Goal: Transaction & Acquisition: Purchase product/service

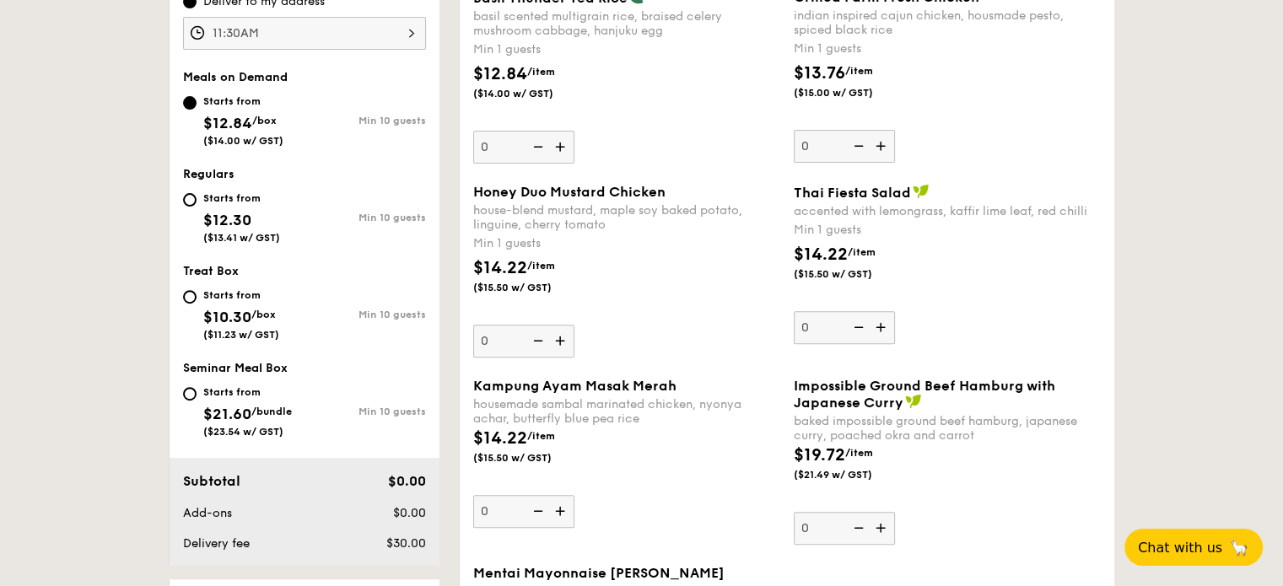
scroll to position [506, 0]
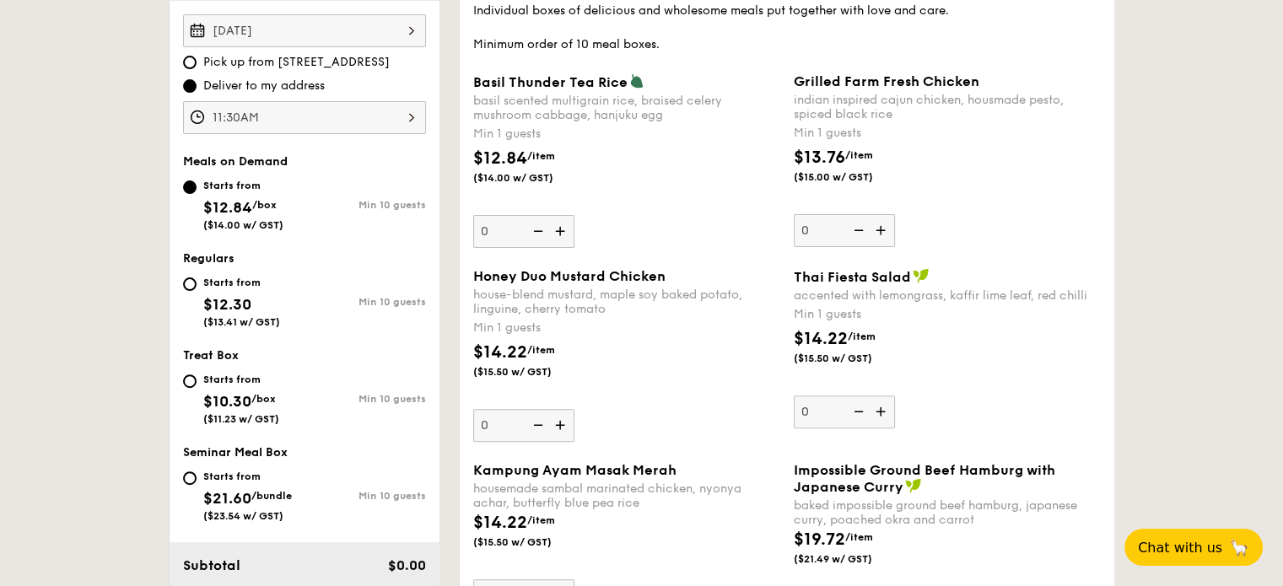
click at [877, 240] on img at bounding box center [882, 230] width 25 height 32
click at [877, 240] on input "0" at bounding box center [844, 230] width 101 height 33
click at [882, 229] on img at bounding box center [882, 230] width 25 height 32
click at [882, 229] on input "1" at bounding box center [844, 230] width 101 height 33
click at [882, 231] on img at bounding box center [882, 230] width 25 height 32
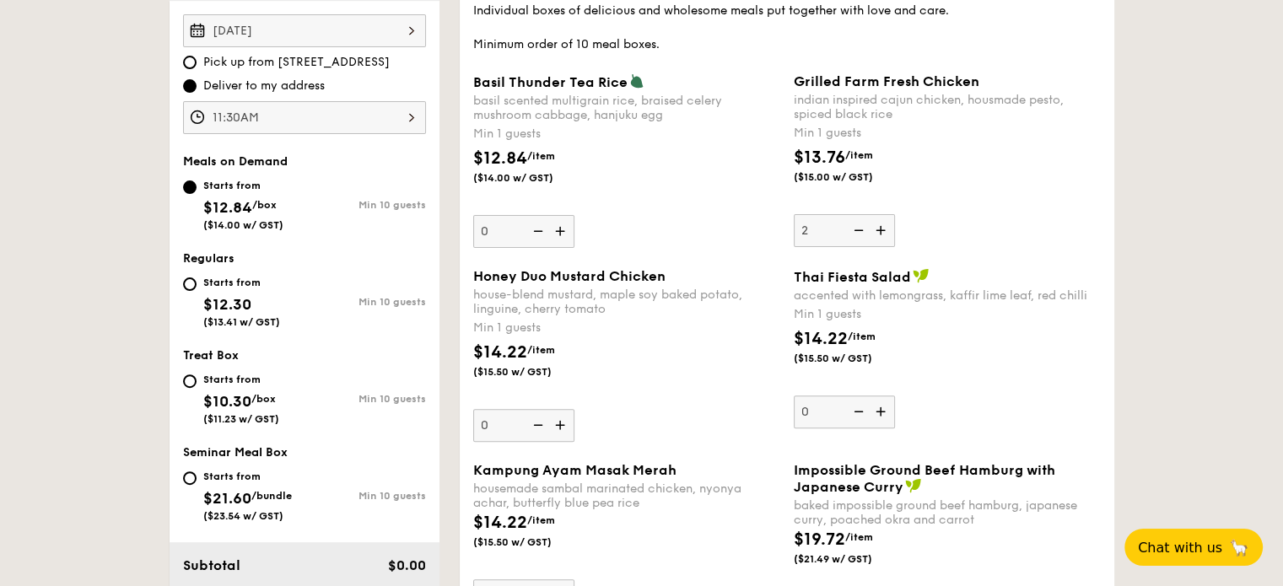
click at [882, 231] on input "2" at bounding box center [844, 230] width 101 height 33
click at [882, 231] on img at bounding box center [882, 230] width 25 height 32
click at [882, 231] on input "3" at bounding box center [844, 230] width 101 height 33
type input "4"
click at [564, 423] on img at bounding box center [561, 425] width 25 height 32
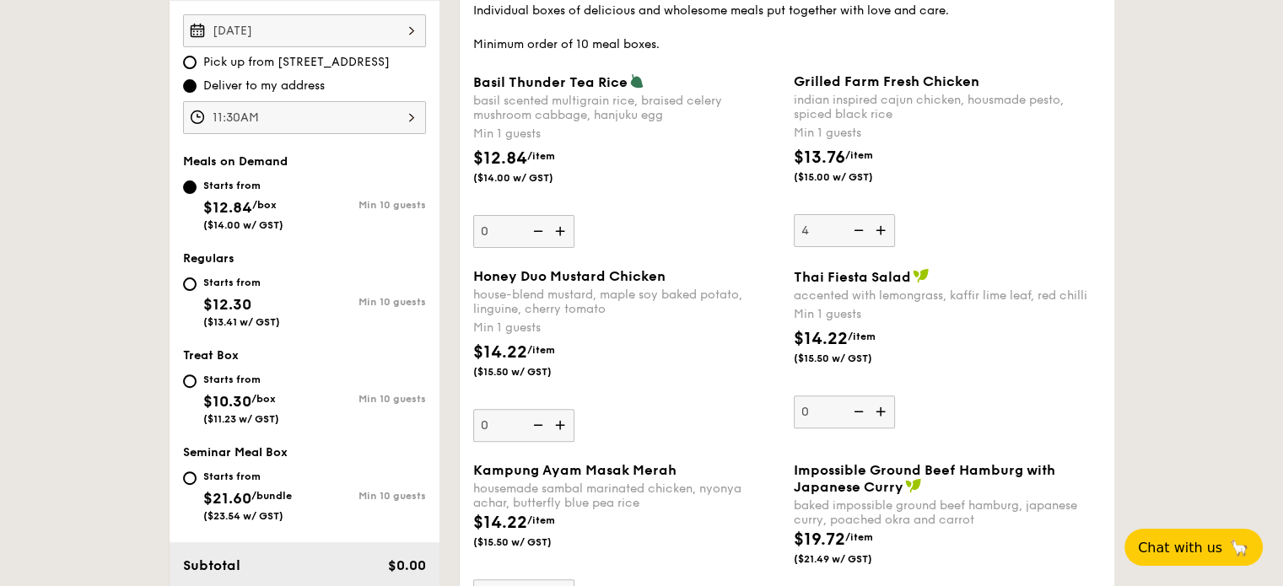
click at [564, 423] on input "0" at bounding box center [523, 425] width 101 height 33
click at [564, 424] on img at bounding box center [561, 425] width 25 height 32
click at [564, 424] on input "1" at bounding box center [523, 425] width 101 height 33
click at [564, 424] on img at bounding box center [561, 425] width 25 height 32
click at [564, 424] on input "2" at bounding box center [523, 425] width 101 height 33
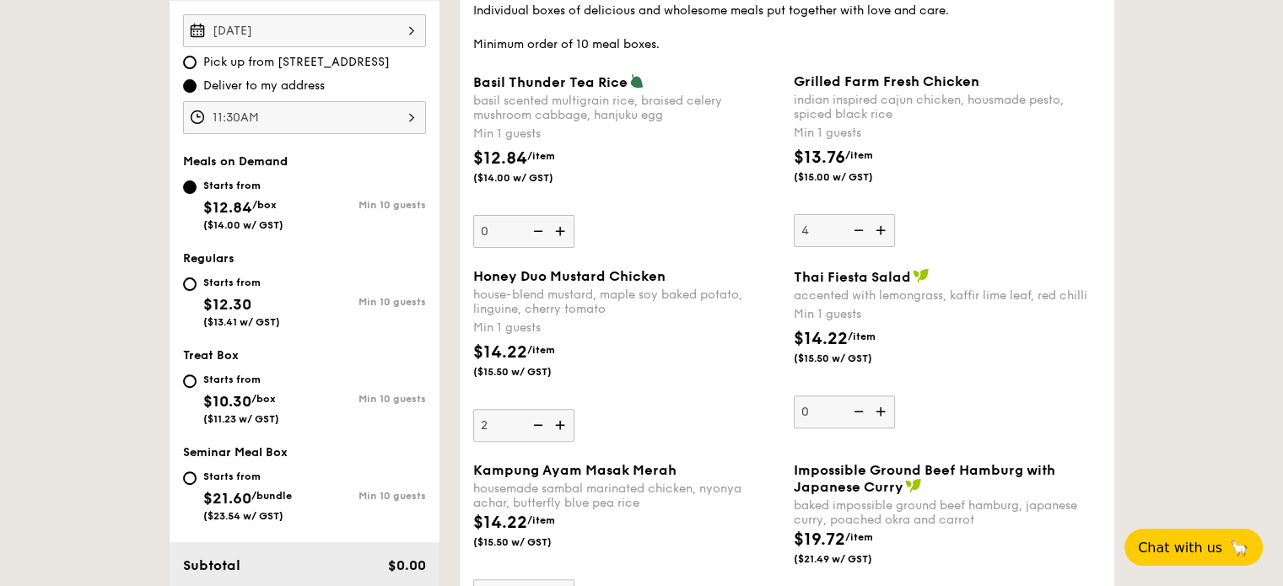
type input "3"
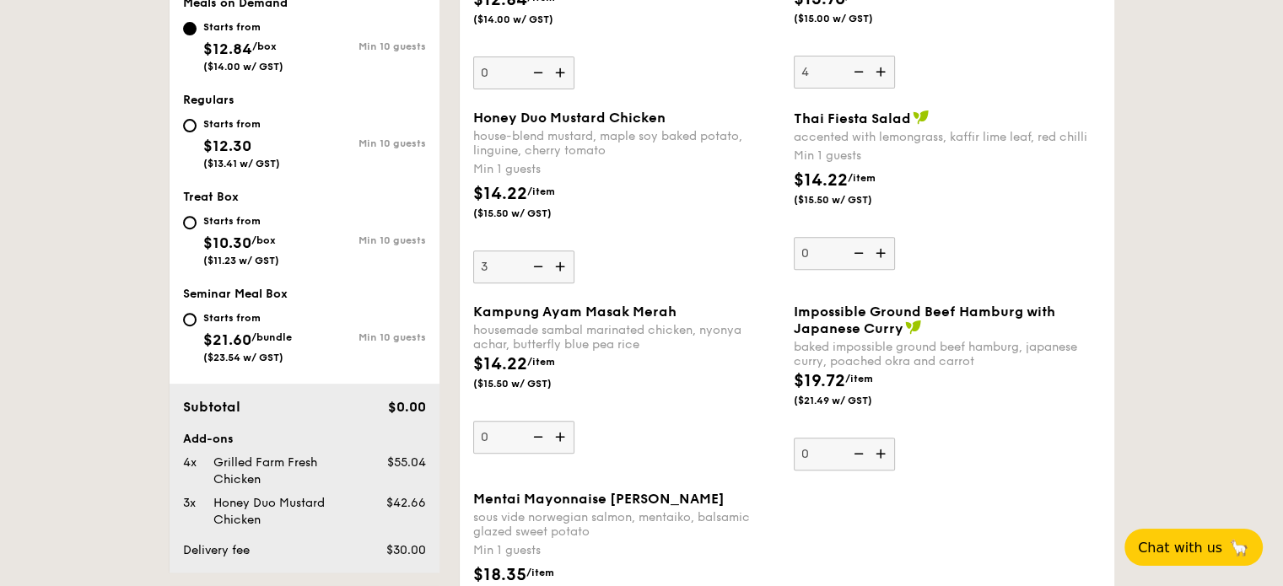
scroll to position [675, 0]
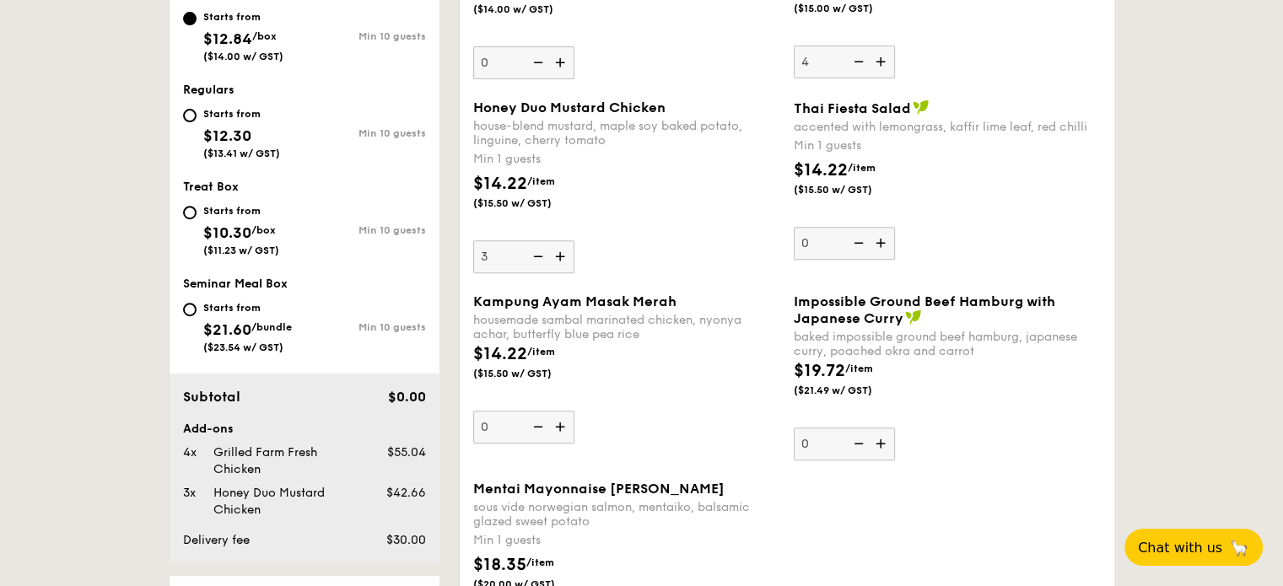
click at [558, 432] on img at bounding box center [561, 427] width 25 height 32
click at [558, 432] on input "0" at bounding box center [523, 427] width 101 height 33
click at [557, 426] on img at bounding box center [561, 427] width 25 height 32
click at [557, 426] on input "1" at bounding box center [523, 427] width 101 height 33
click at [558, 429] on img at bounding box center [561, 427] width 25 height 32
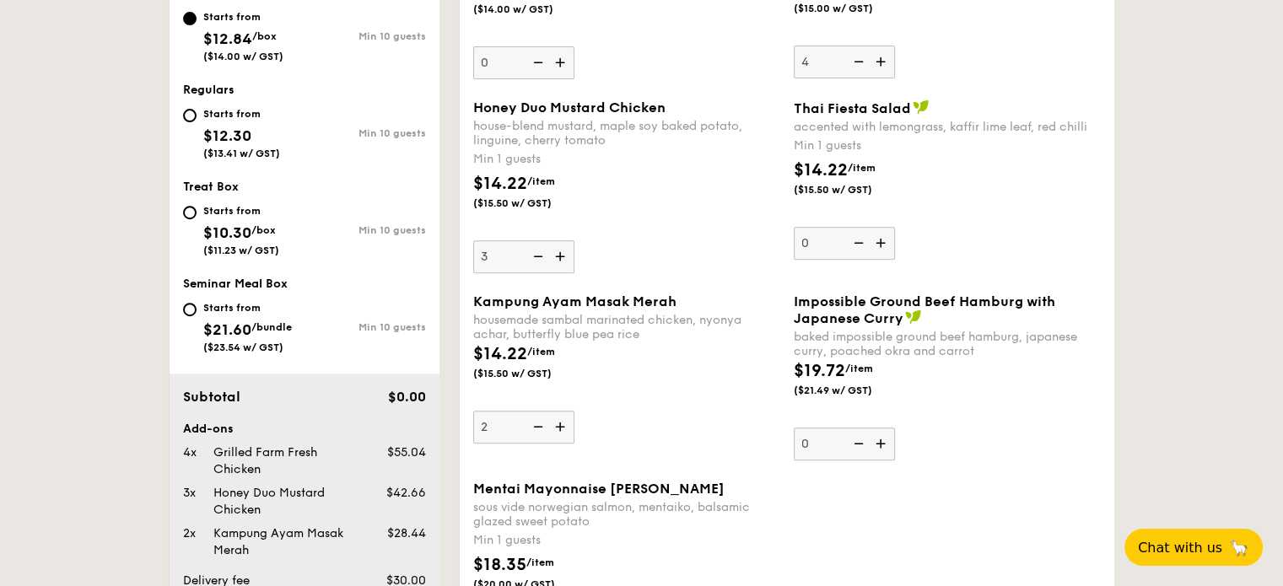
click at [558, 429] on input "2" at bounding box center [523, 427] width 101 height 33
type input "3"
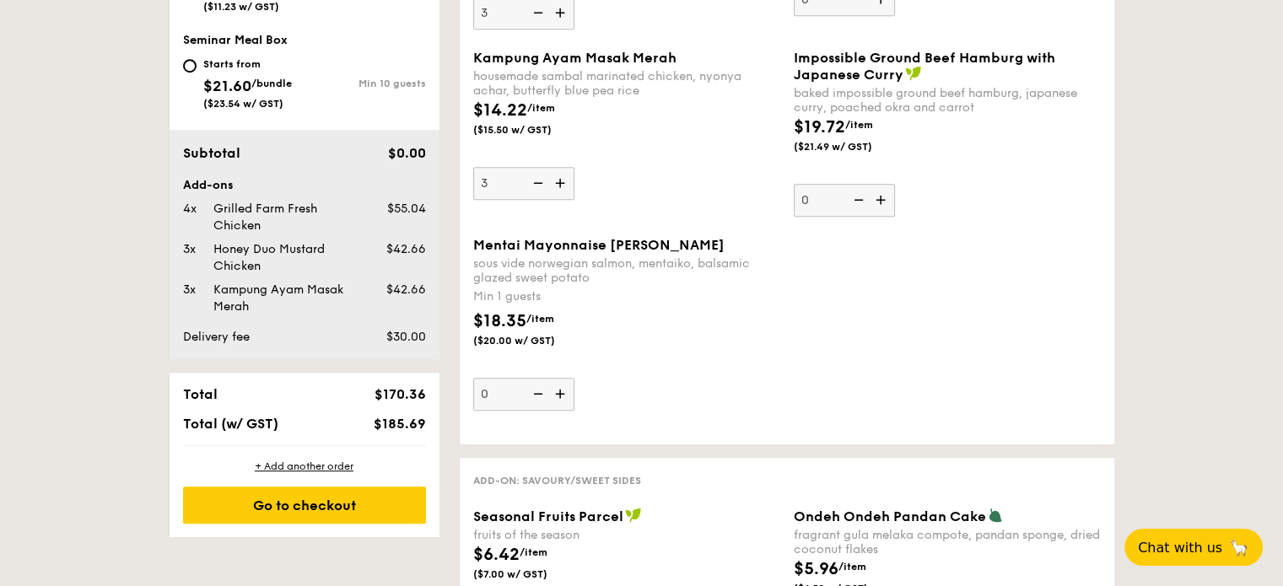
scroll to position [928, 0]
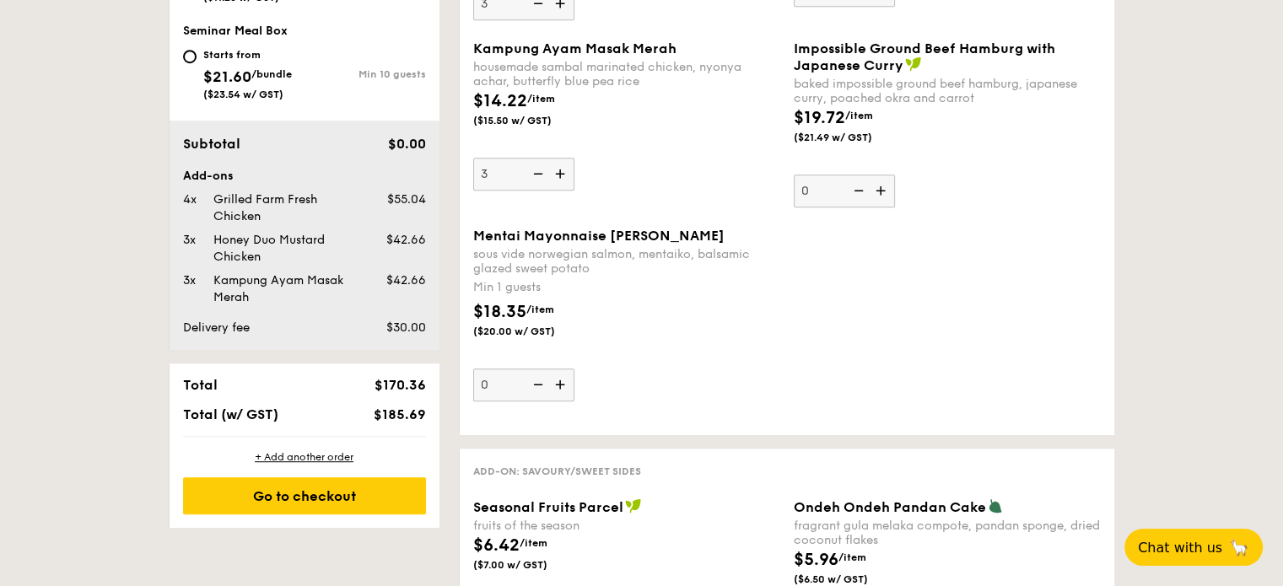
click at [563, 388] on img at bounding box center [561, 385] width 25 height 32
click at [563, 388] on input "0" at bounding box center [523, 385] width 101 height 33
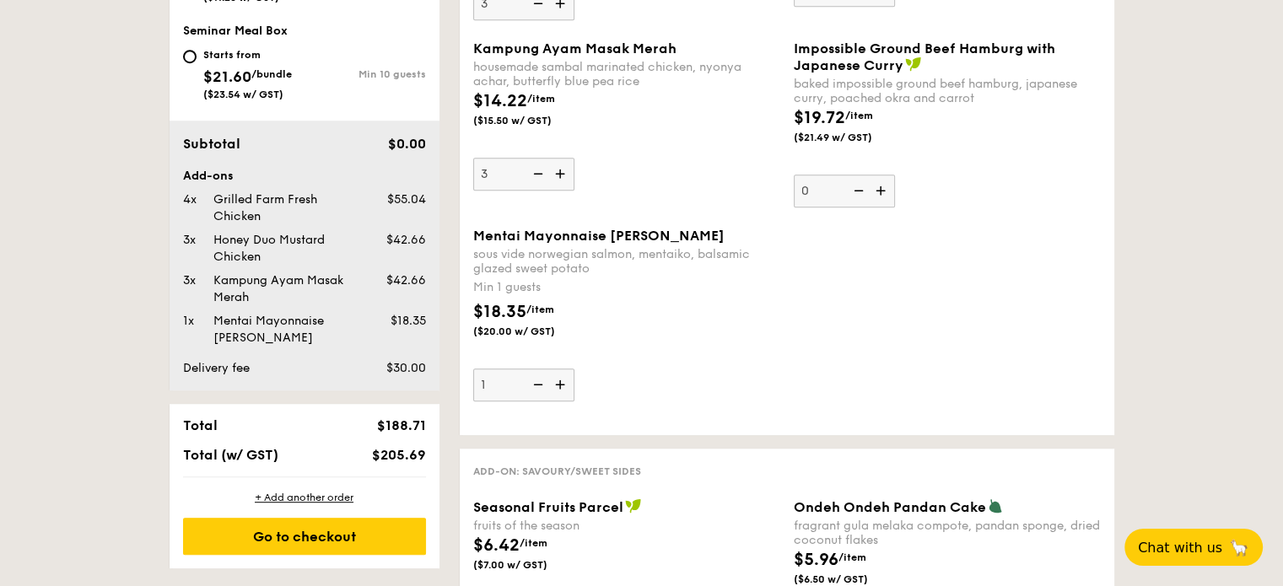
click at [563, 388] on img at bounding box center [561, 385] width 25 height 32
click at [563, 388] on input "1" at bounding box center [523, 385] width 101 height 33
click at [560, 376] on img at bounding box center [561, 385] width 25 height 32
click at [560, 376] on input "2" at bounding box center [523, 385] width 101 height 33
click at [560, 381] on img at bounding box center [561, 385] width 25 height 32
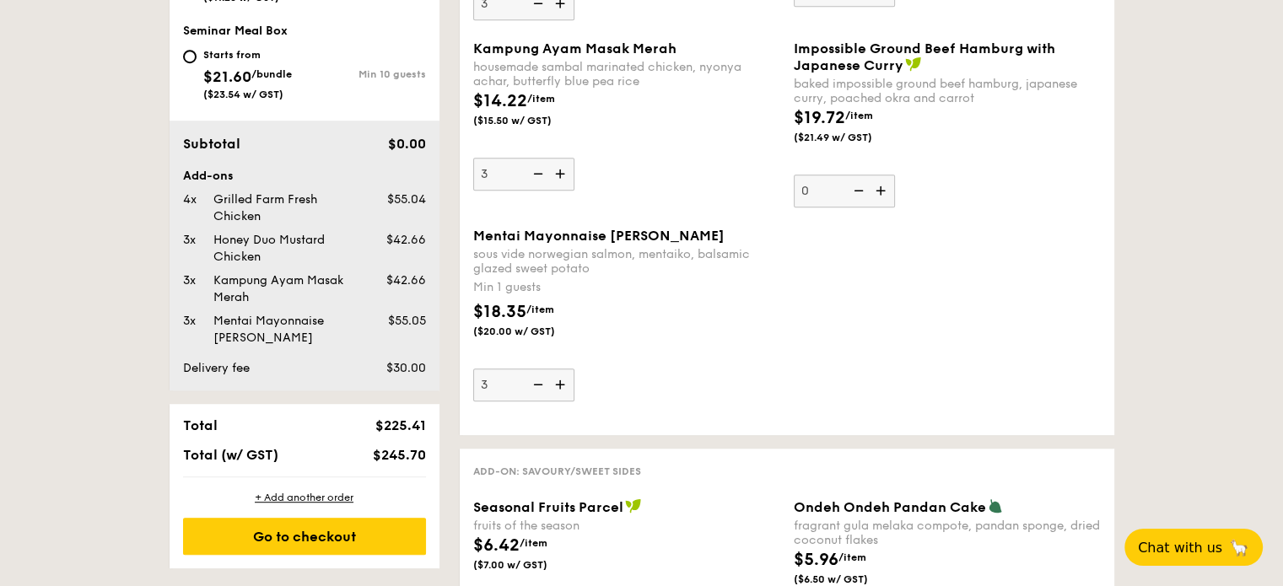
click at [560, 381] on input "3" at bounding box center [523, 385] width 101 height 33
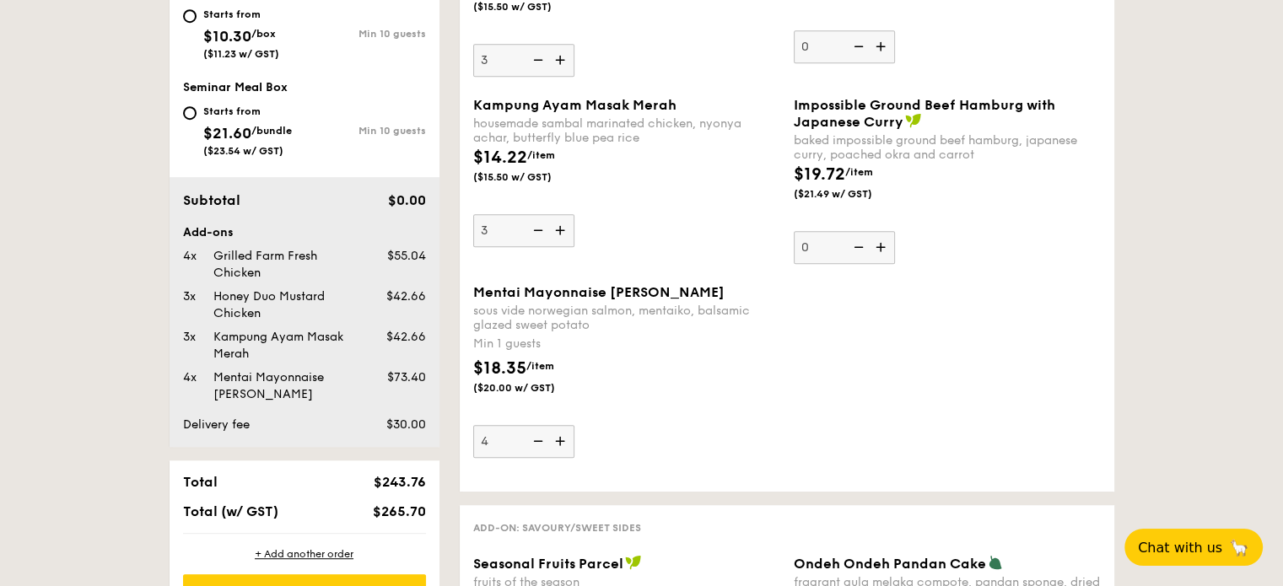
scroll to position [844, 0]
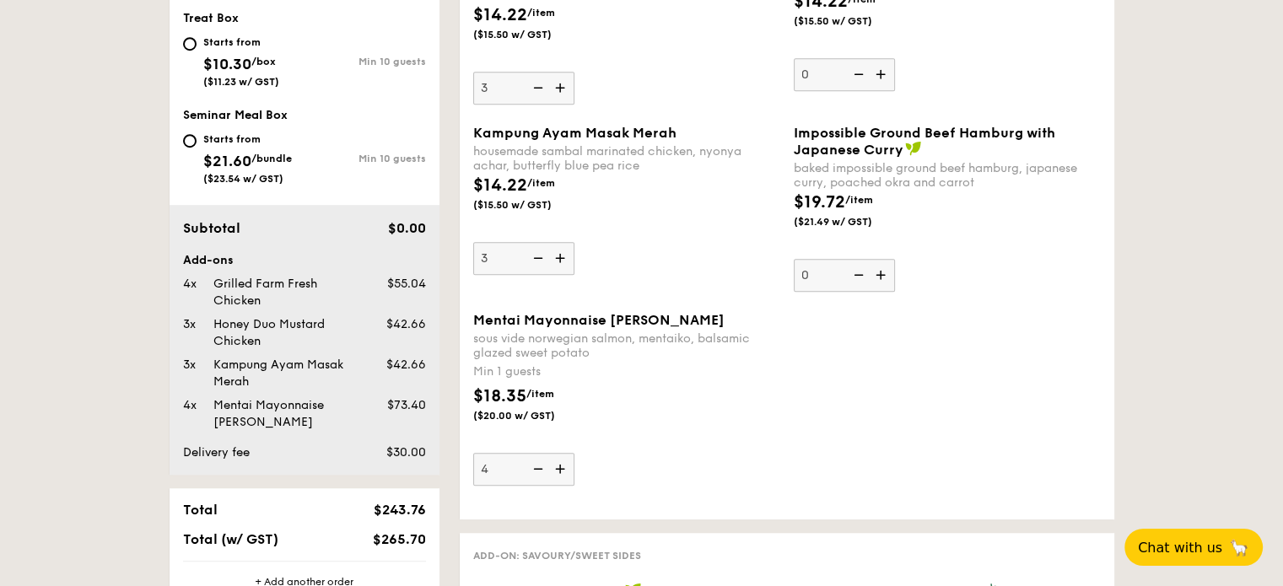
click at [538, 461] on img at bounding box center [536, 469] width 25 height 32
click at [538, 461] on input "4" at bounding box center [523, 469] width 101 height 33
type input "3"
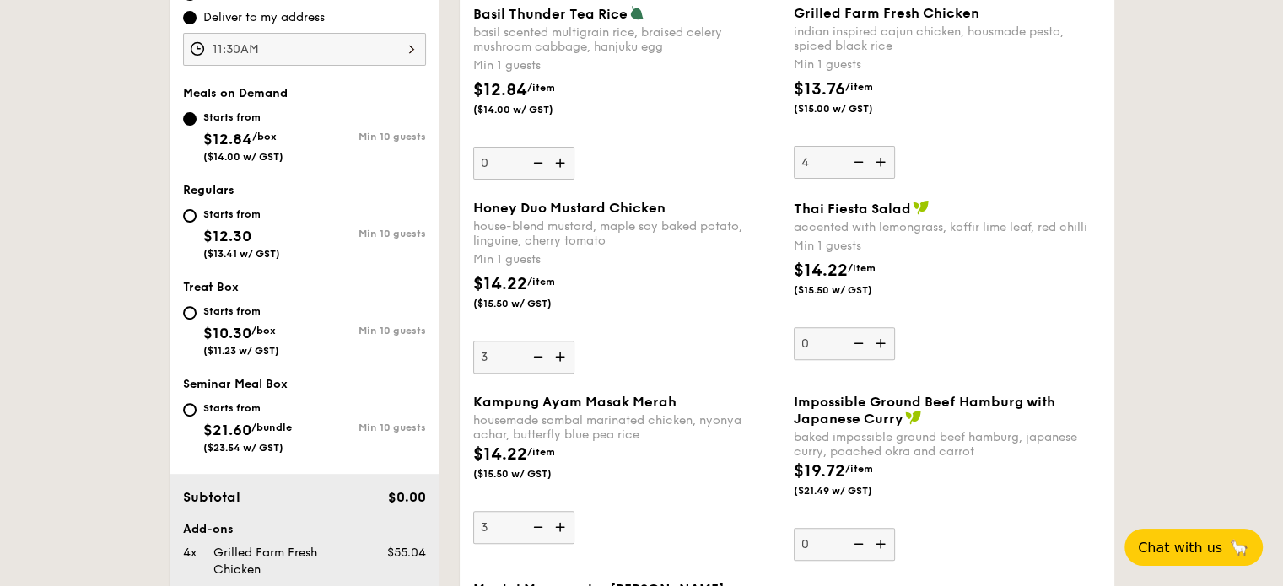
scroll to position [506, 0]
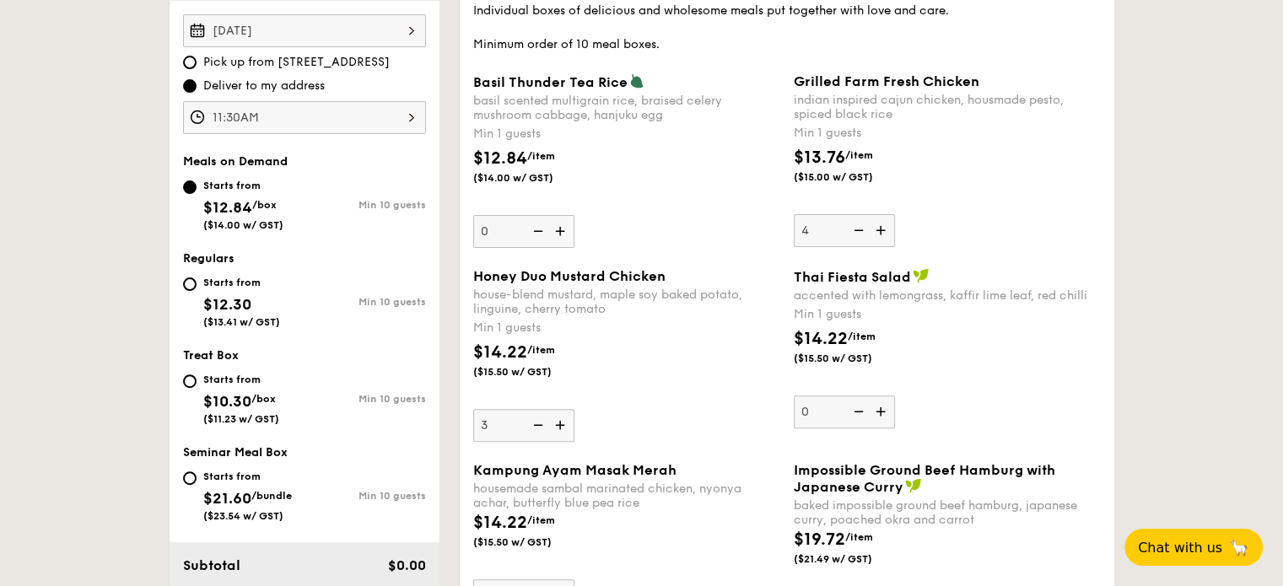
click at [873, 229] on img at bounding box center [882, 230] width 25 height 32
click at [873, 229] on input "4" at bounding box center [844, 230] width 101 height 33
type input "5"
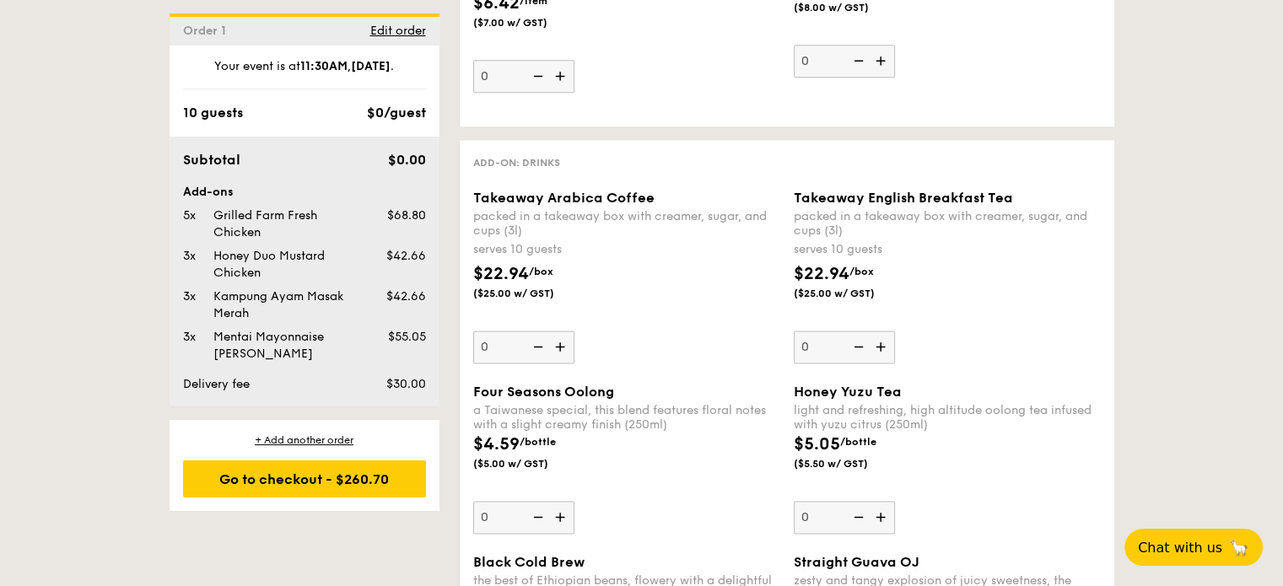
scroll to position [2131, 0]
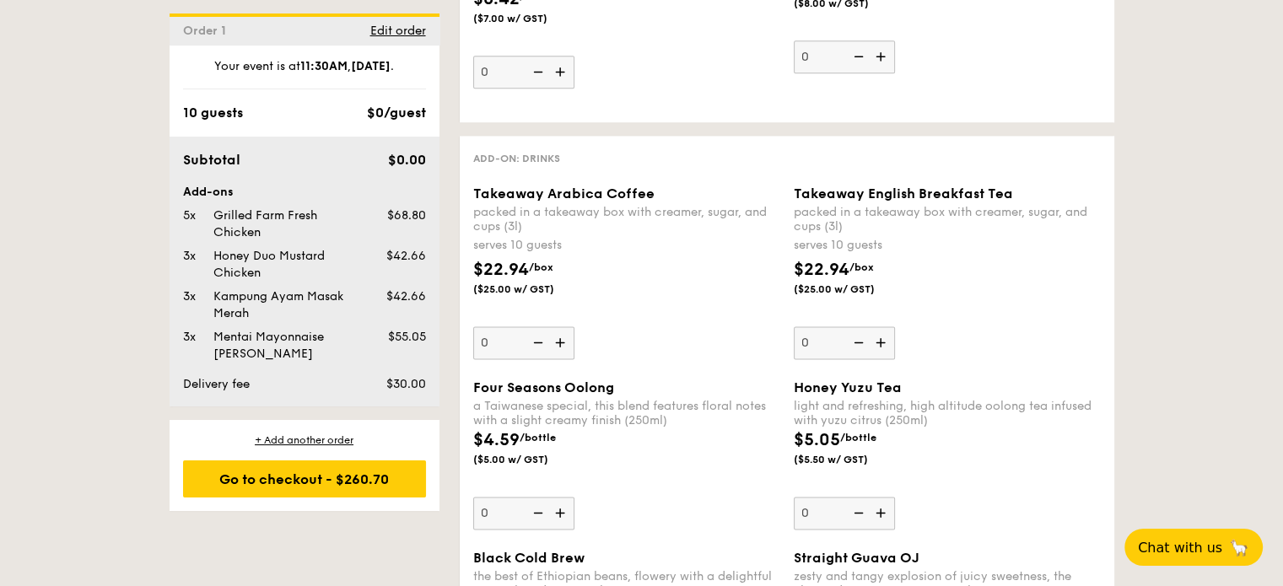
click at [393, 311] on div "3x Kampung Ayam Masak Merah $42.66" at bounding box center [304, 306] width 256 height 34
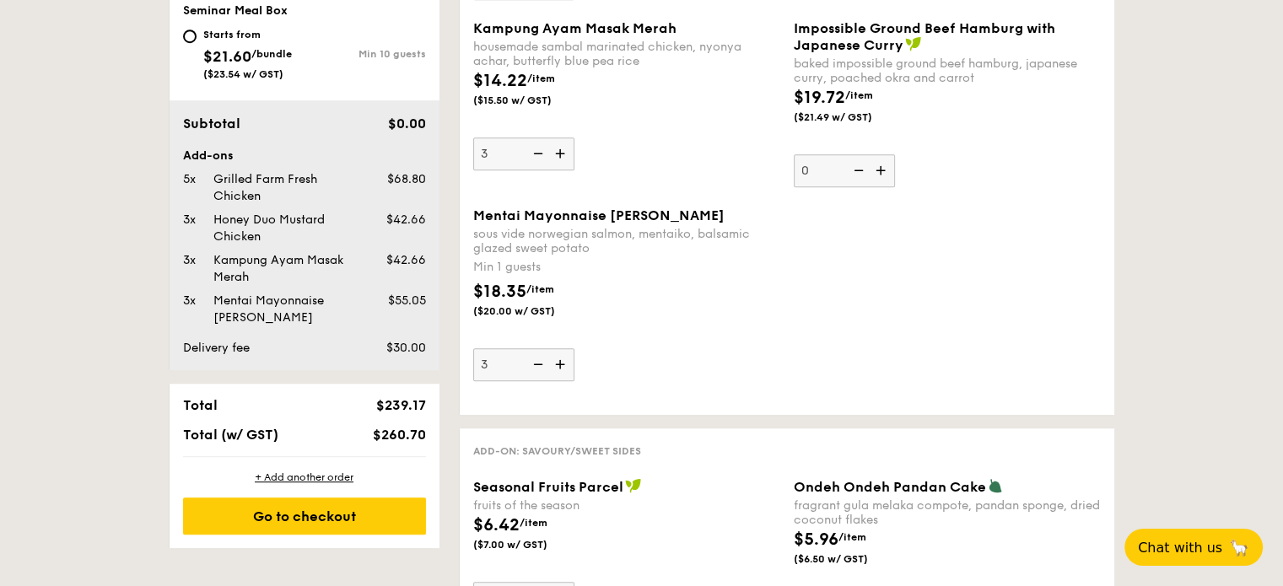
scroll to position [950, 0]
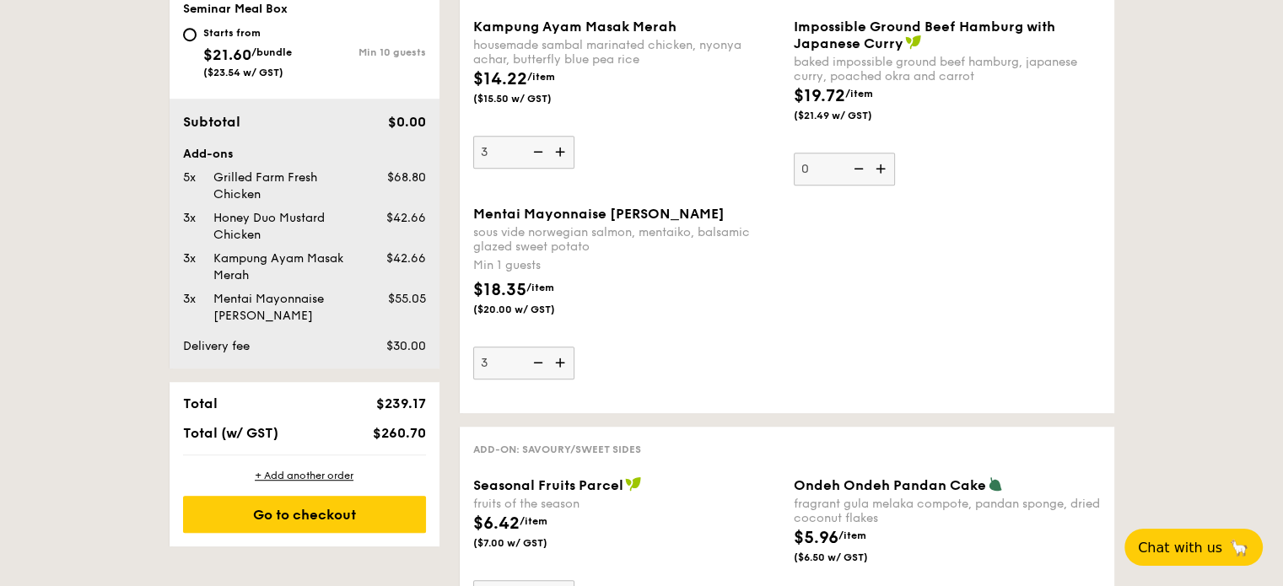
select select
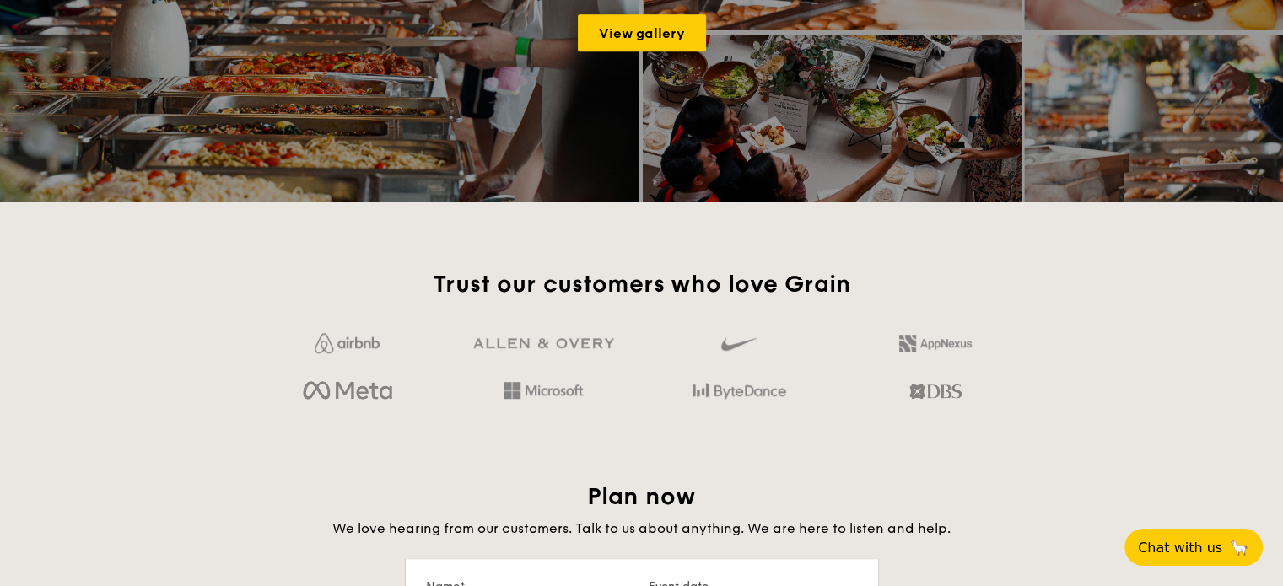
scroll to position [2437, 0]
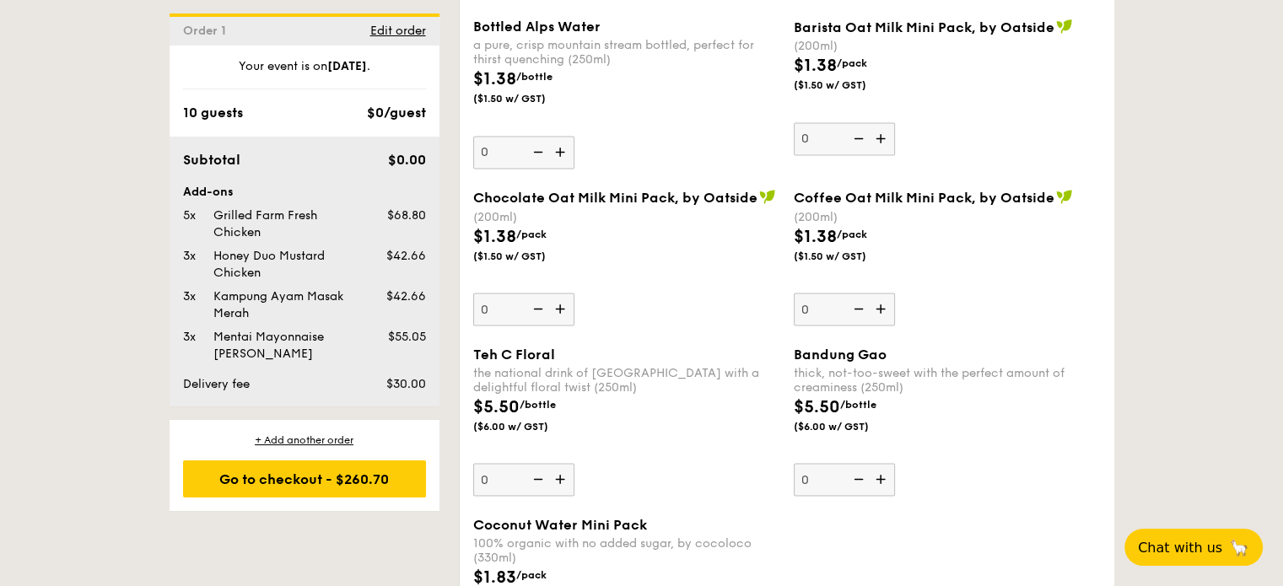
scroll to position [3008, 0]
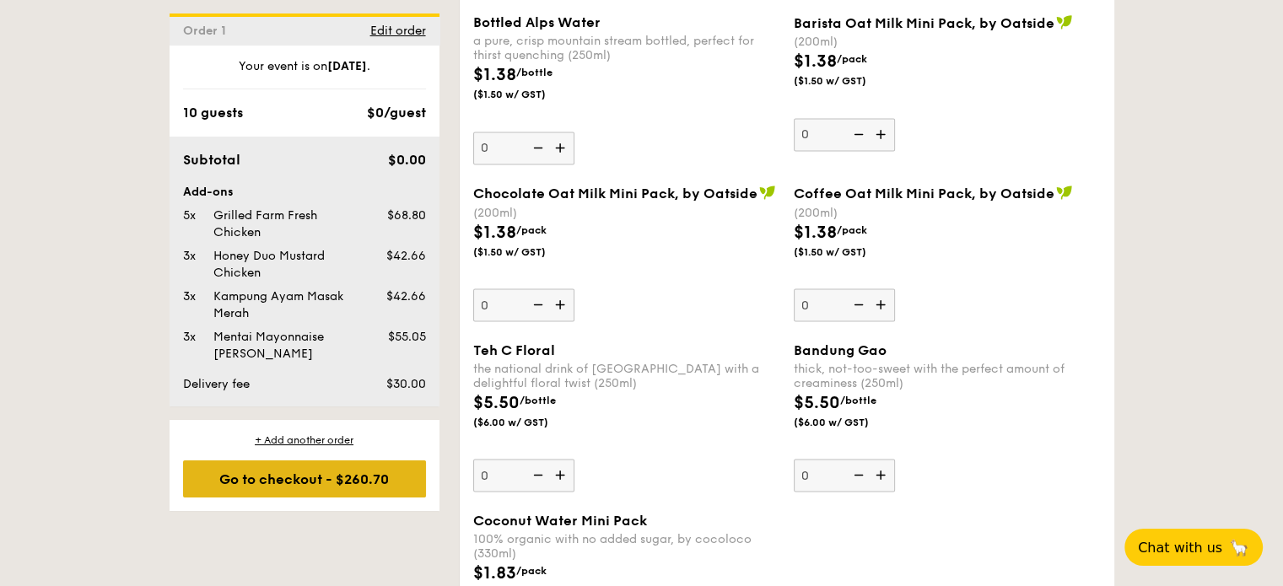
click at [273, 474] on div "Go to checkout - $260.70" at bounding box center [304, 479] width 243 height 37
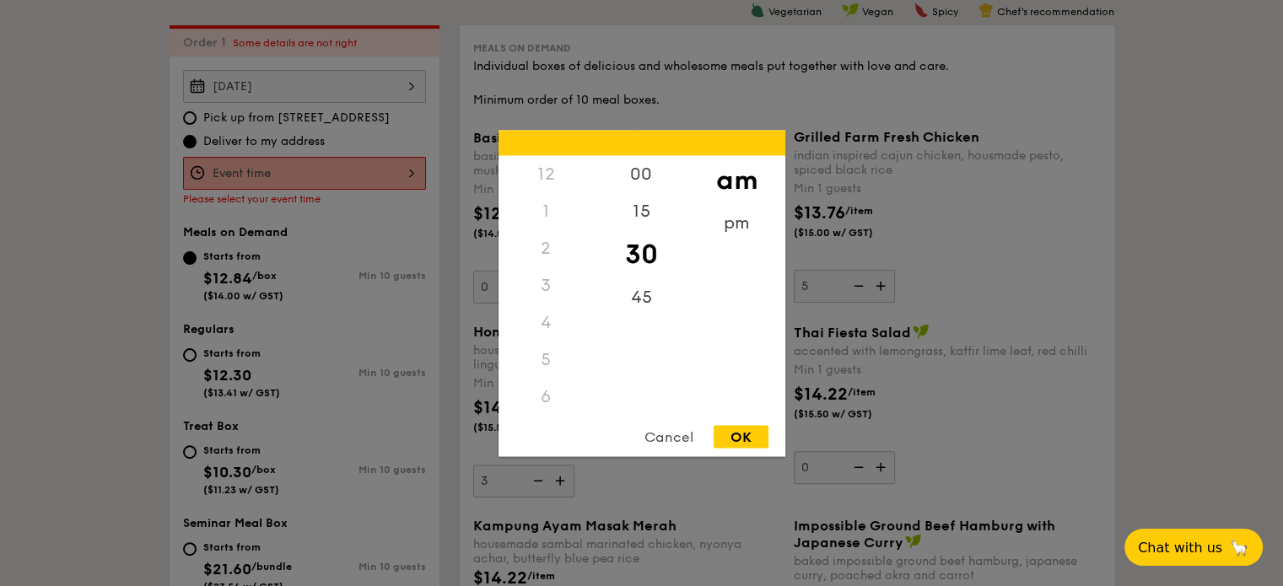
scroll to position [200, 0]
click at [362, 181] on div "12 1 2 3 4 5 6 7 8 9 10 11 00 15 30 45 am pm Cancel OK" at bounding box center [304, 173] width 243 height 33
click at [736, 442] on div "OK" at bounding box center [741, 436] width 55 height 23
type input "11:30AM"
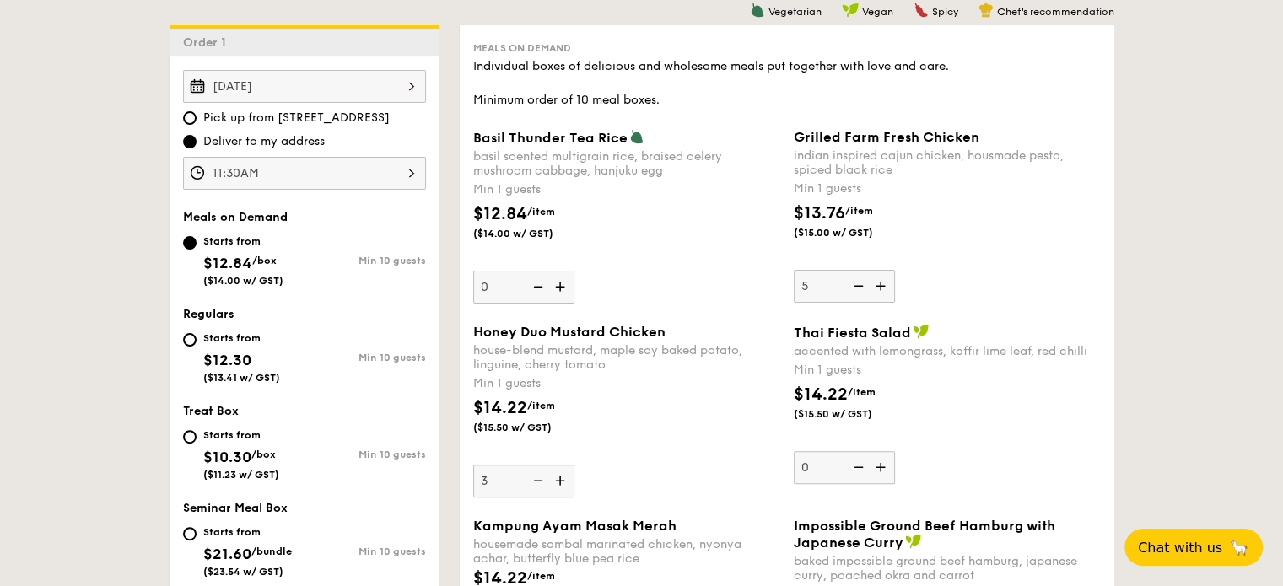
scroll to position [963, 0]
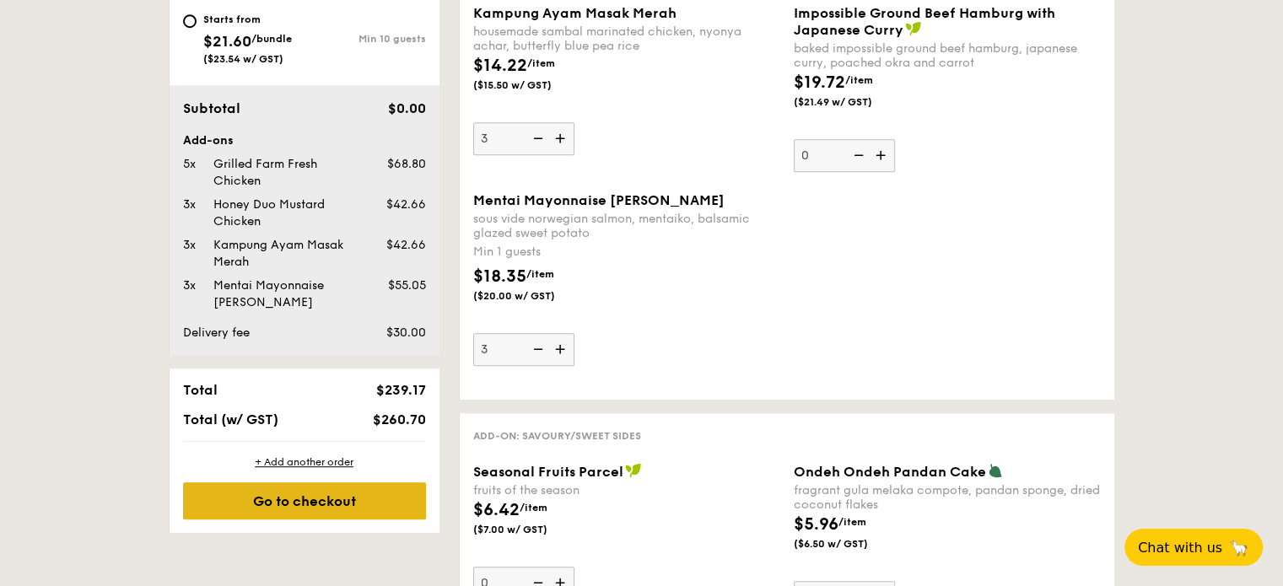
click at [290, 513] on div "Go to checkout" at bounding box center [304, 501] width 243 height 37
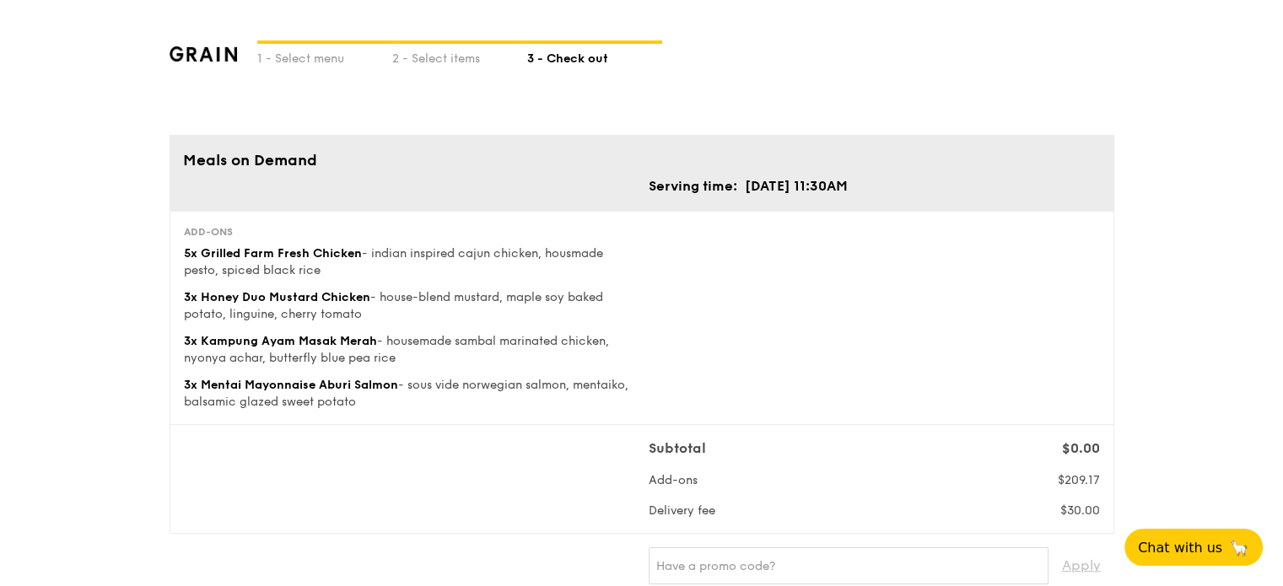
scroll to position [513, 0]
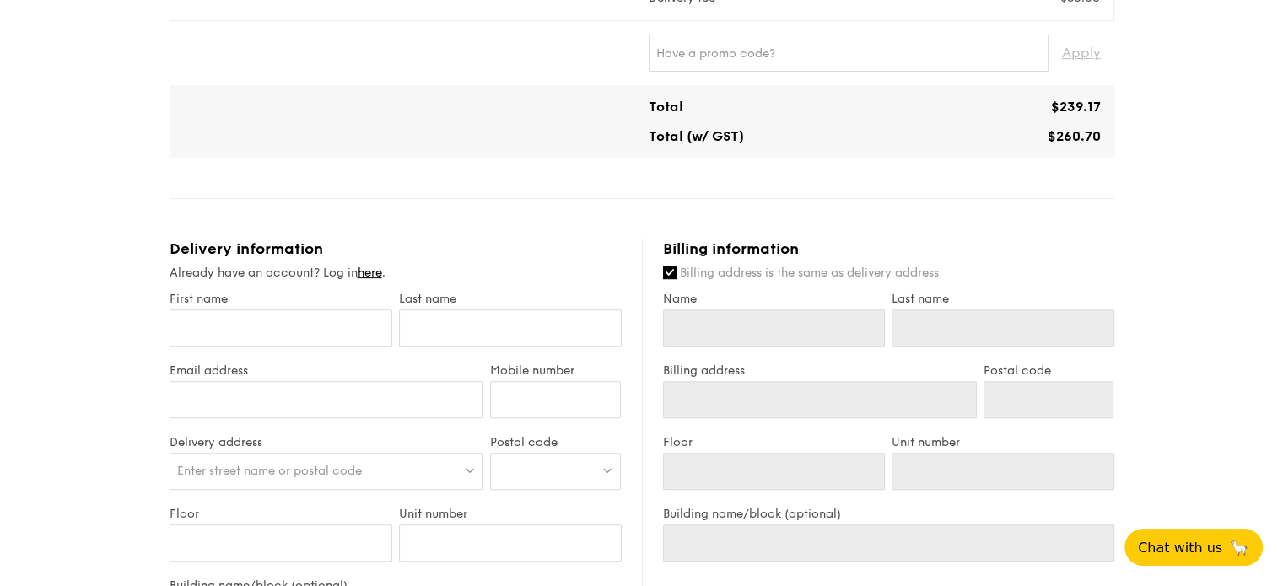
click at [260, 461] on div "Enter street name or postal code" at bounding box center [327, 471] width 315 height 37
click at [555, 461] on div at bounding box center [555, 471] width 131 height 37
type input "1) [PERSON_NAME] 2) Lingying 3) Sulaiha 4) [PERSON_NAME] 5) [PERSON_NAME] [PERS…"
click at [580, 476] on input "search" at bounding box center [555, 472] width 129 height 37
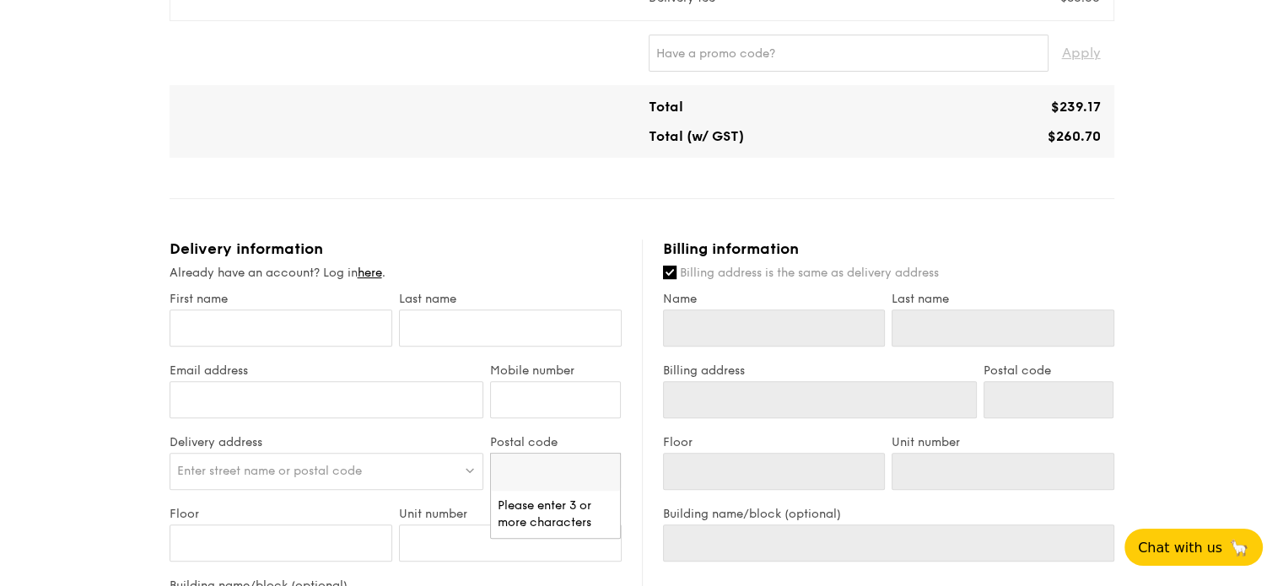
paste input "637022"
type input "637022"
click at [532, 515] on div "[STREET_ADDRESS]" at bounding box center [541, 506] width 87 height 17
type input "[STREET_ADDRESS]"
type input "637022"
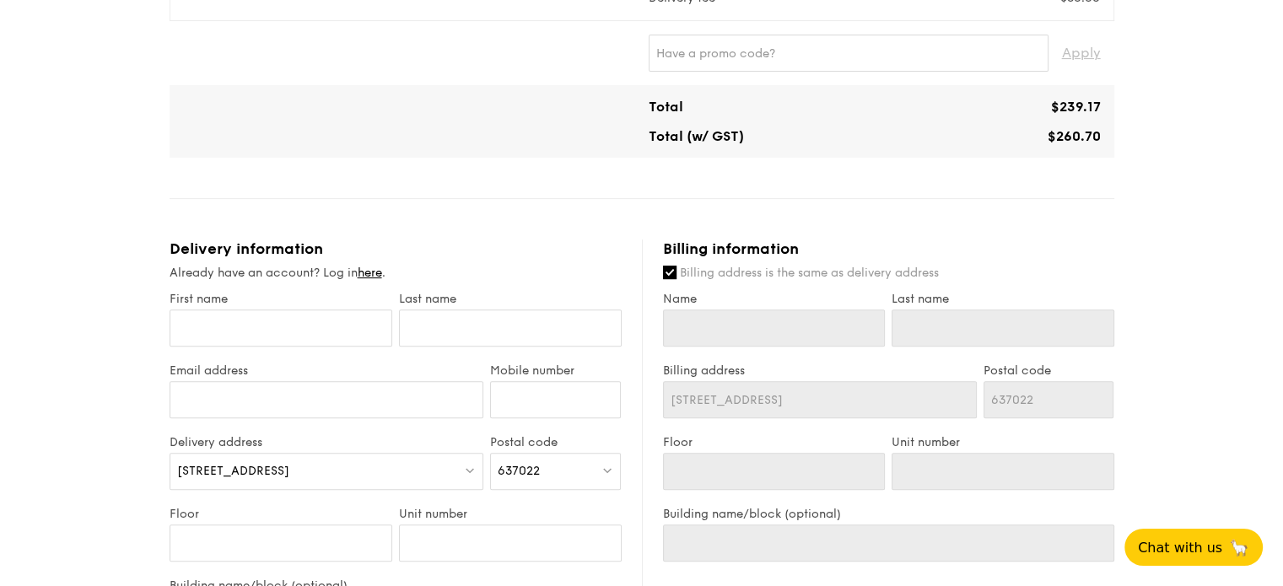
scroll to position [1026, 0]
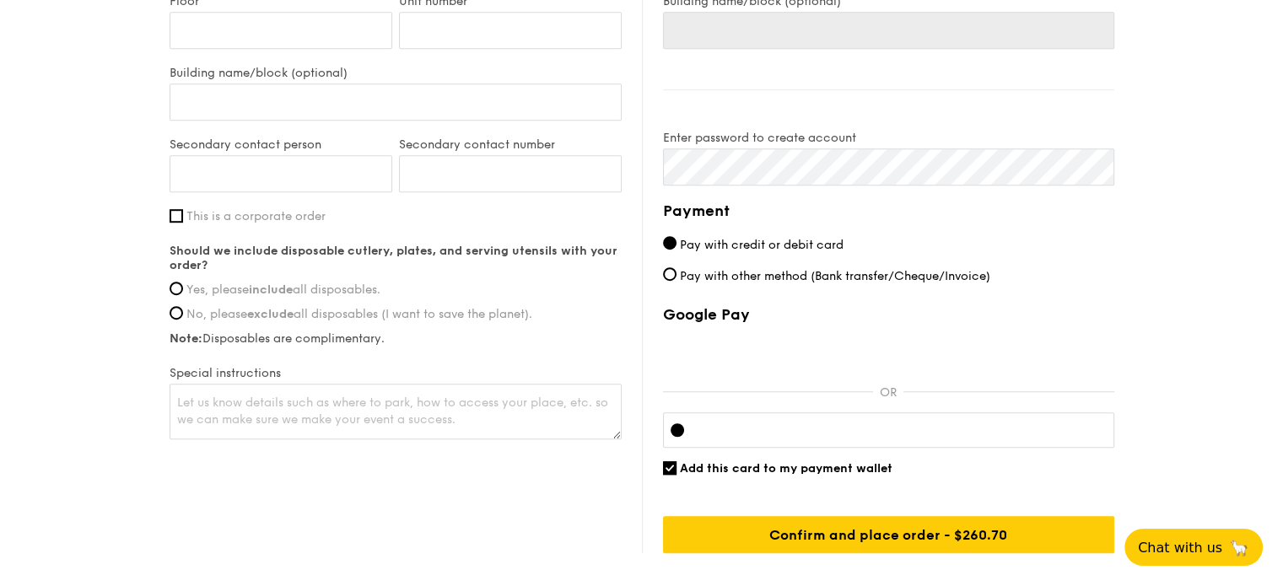
drag, startPoint x: 209, startPoint y: 223, endPoint x: 267, endPoint y: 192, distance: 65.3
click at [267, 192] on div "First name Last name Email address Mobile number Delivery address [STREET_ADDRE…" at bounding box center [396, 111] width 452 height 664
click at [256, 287] on strong "include" at bounding box center [271, 290] width 44 height 14
click at [183, 287] on input "Yes, please include all disposables." at bounding box center [176, 288] width 13 height 13
radio input "true"
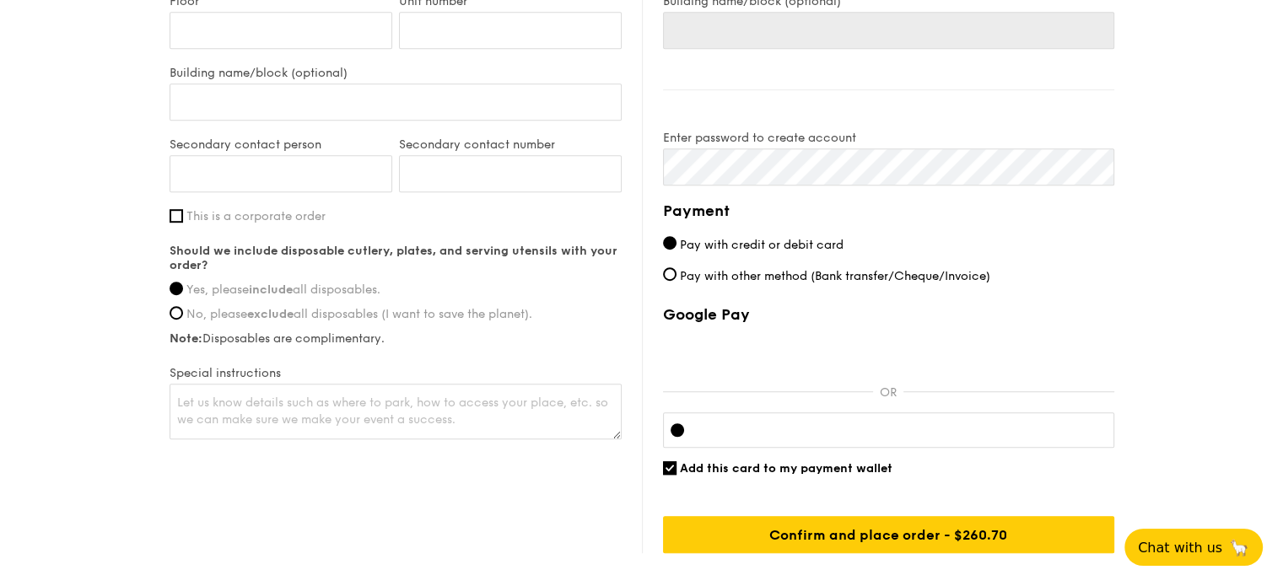
click at [197, 215] on span "This is a corporate order" at bounding box center [255, 216] width 139 height 14
click at [183, 215] on input "This is a corporate order" at bounding box center [176, 215] width 13 height 13
checkbox input "true"
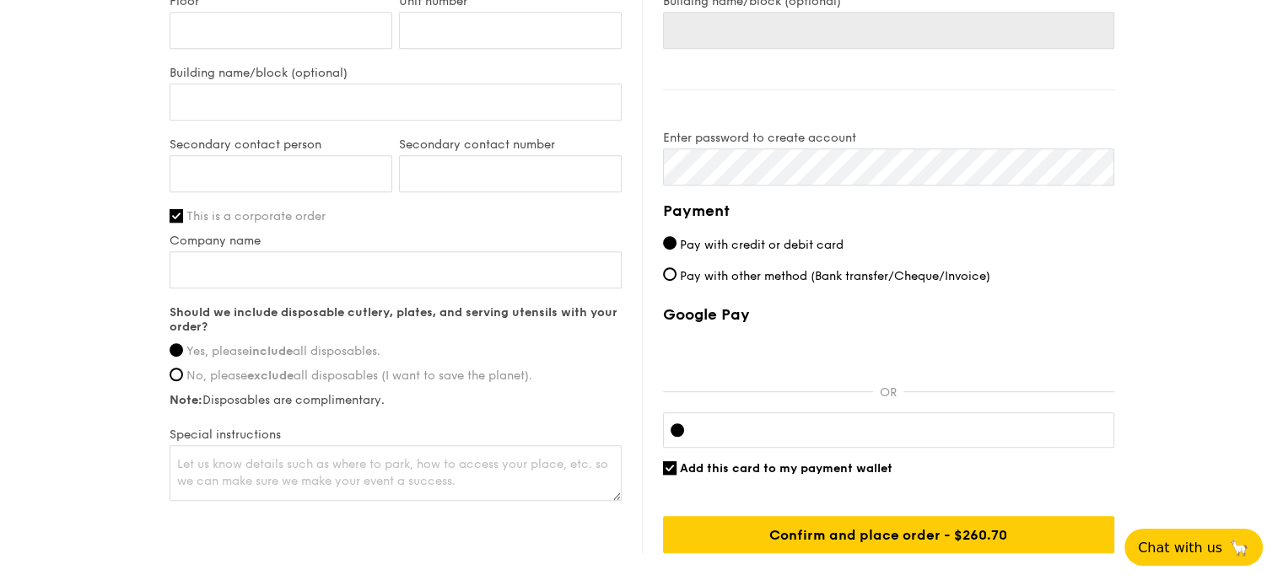
drag, startPoint x: 1262, startPoint y: 413, endPoint x: 1292, endPoint y: 615, distance: 204.7
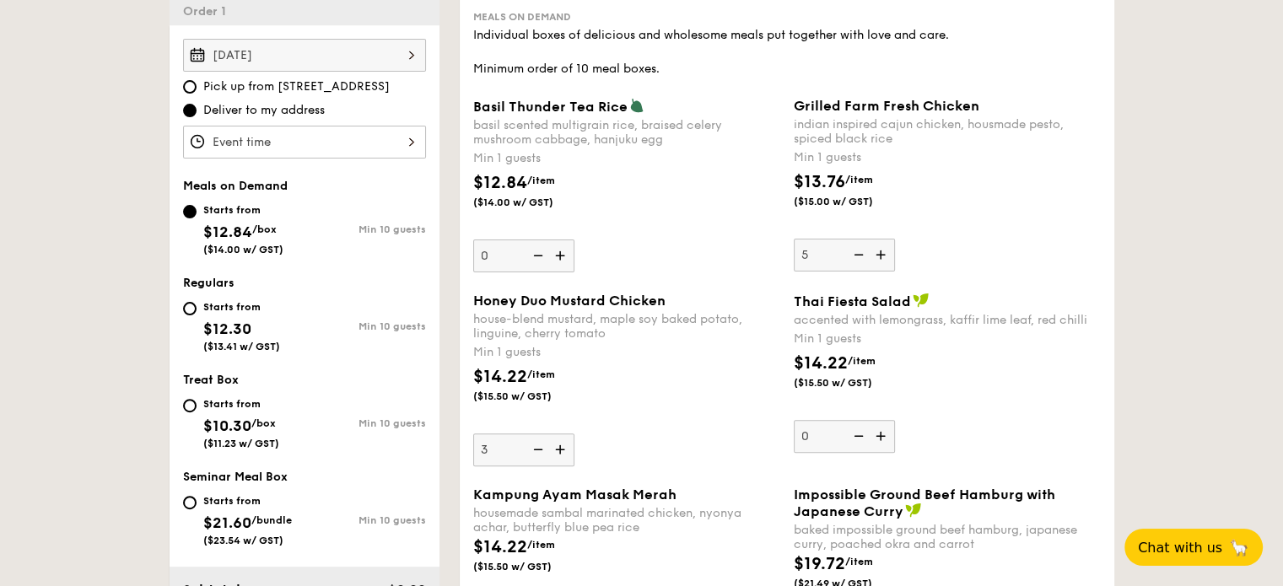
scroll to position [709, 0]
